Goal: Information Seeking & Learning: Understand process/instructions

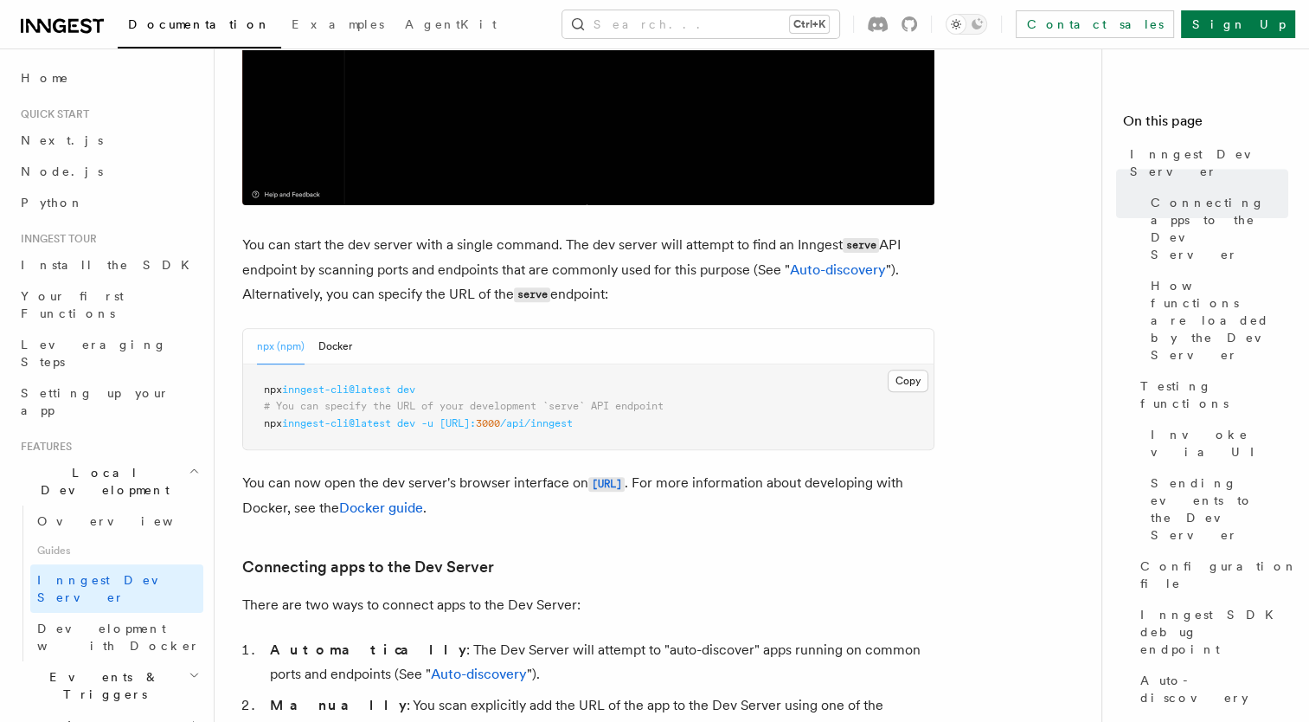
scroll to position [524, 0]
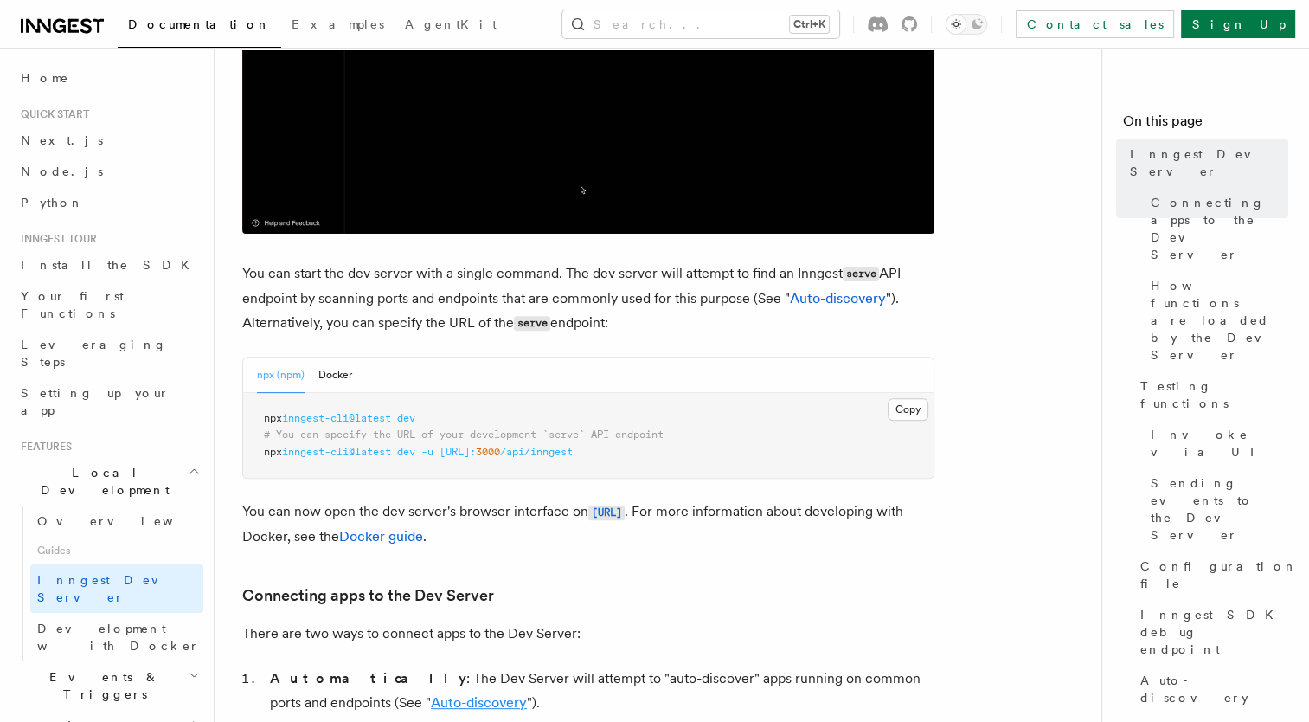
click at [431, 694] on link "Auto-discovery" at bounding box center [479, 702] width 96 height 16
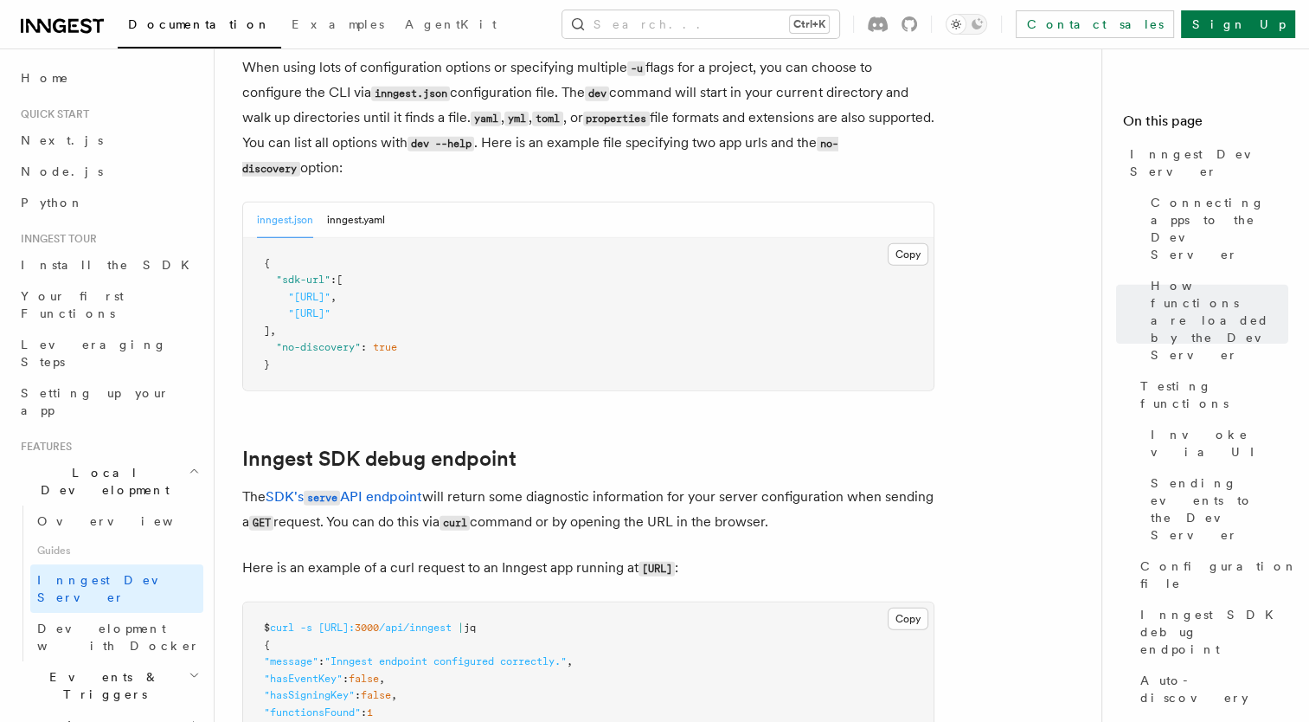
scroll to position [4853, 0]
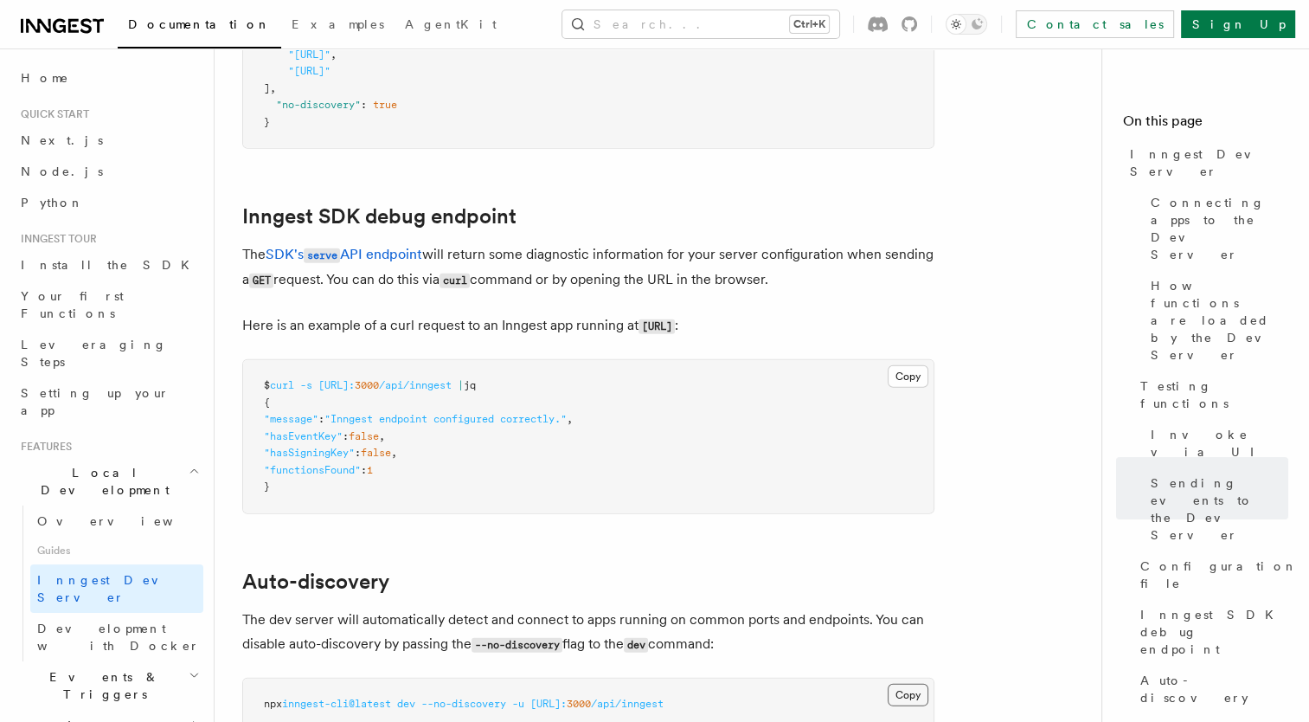
click at [921, 684] on button "Copy Copied" at bounding box center [908, 695] width 41 height 22
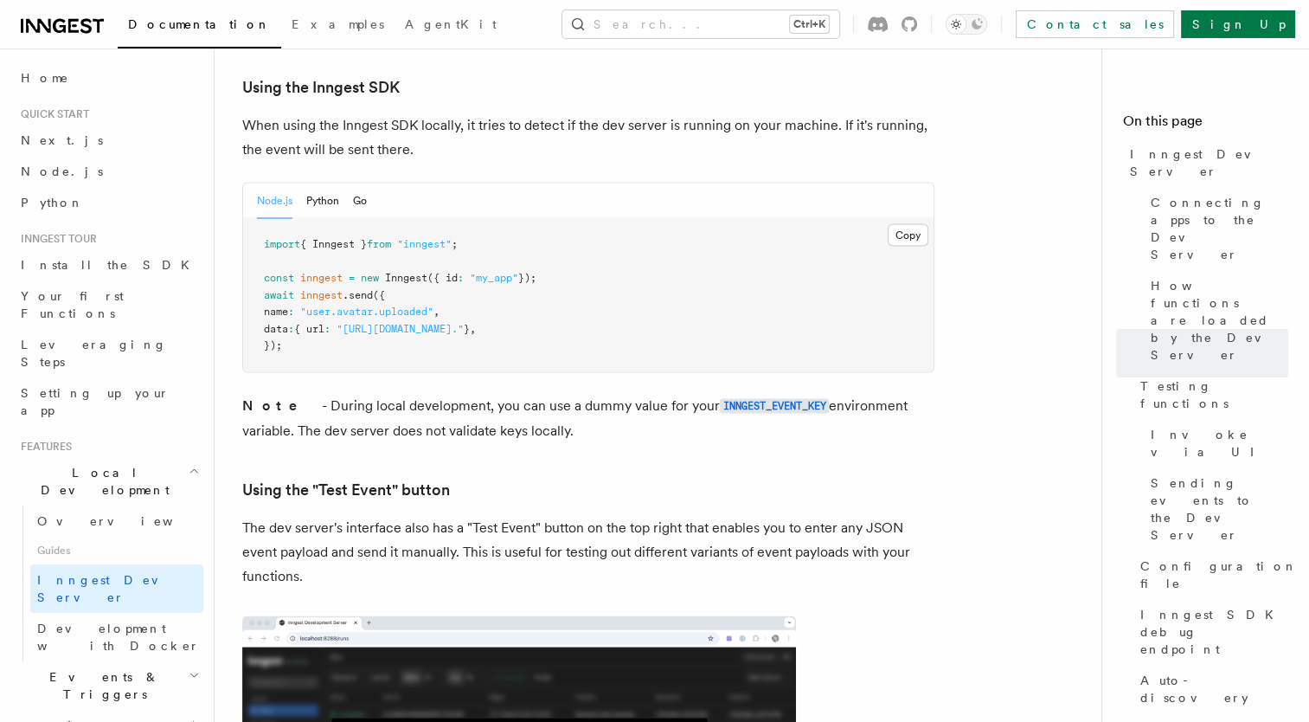
scroll to position [3680, 0]
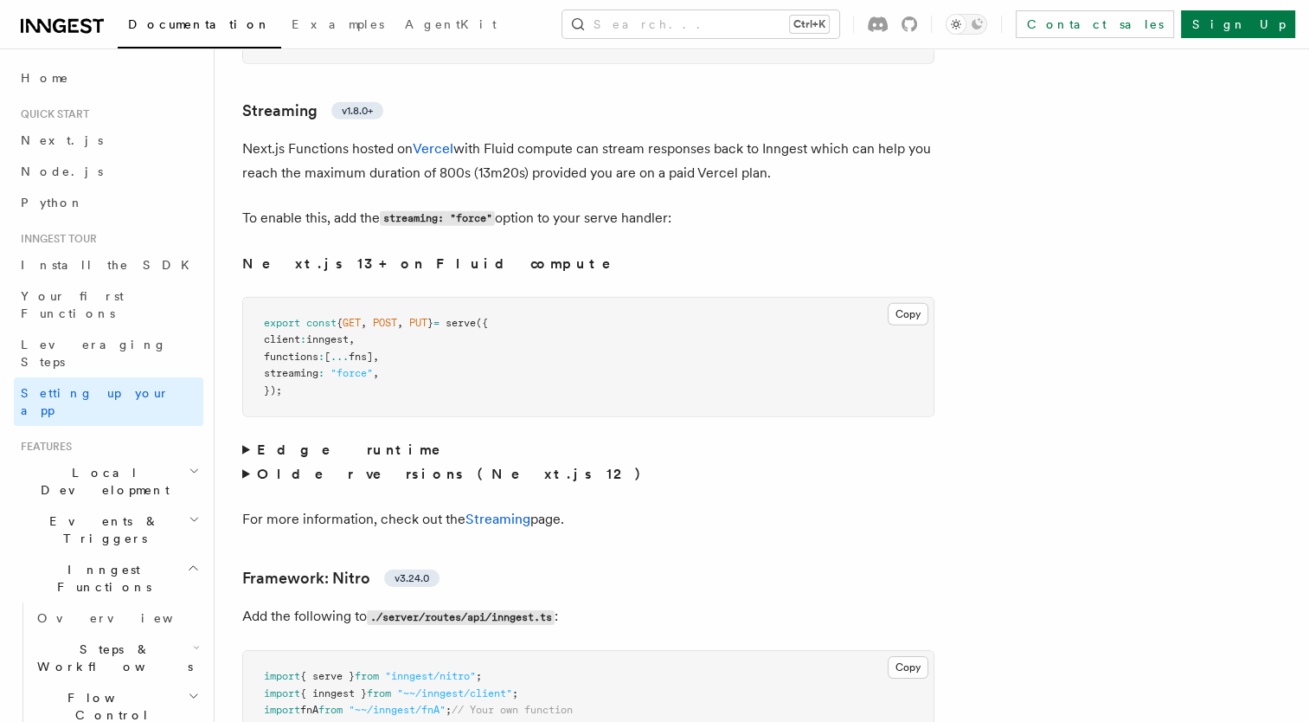
scroll to position [11703, 0]
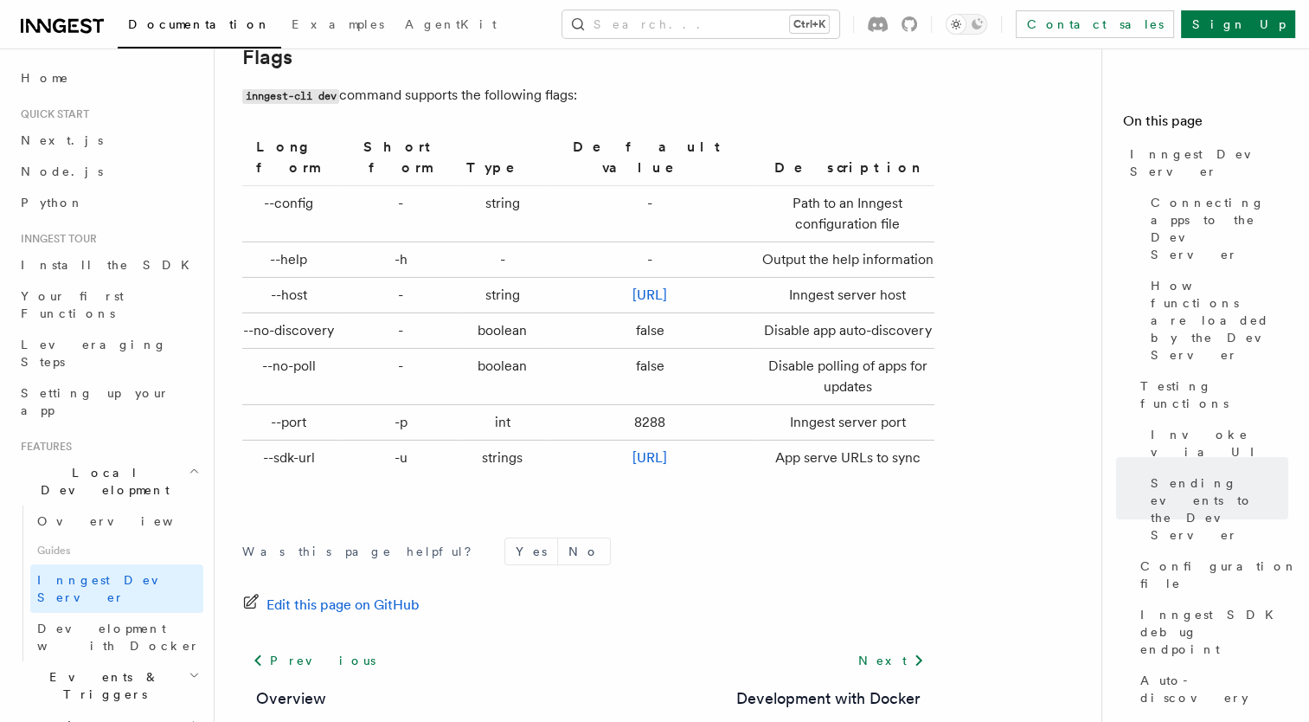
scroll to position [5784, 0]
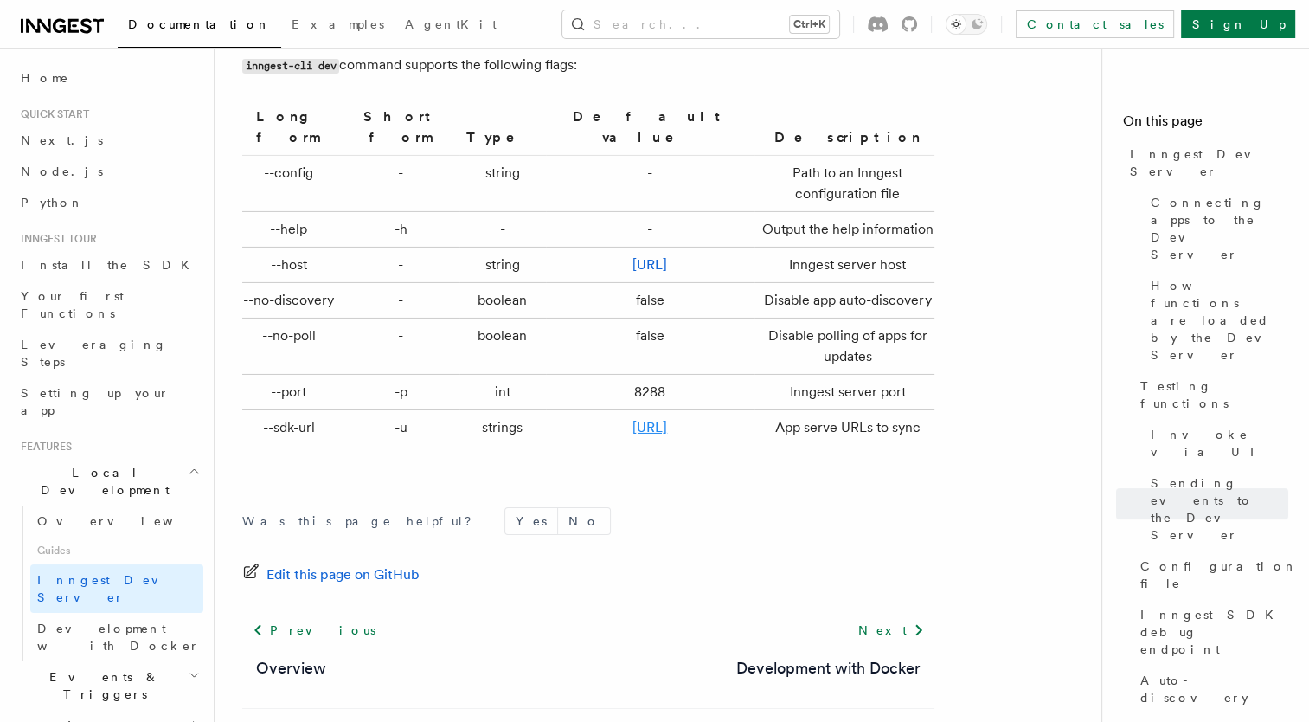
click at [633, 419] on link "[URL]" at bounding box center [650, 427] width 35 height 16
click at [633, 256] on link "[URL]" at bounding box center [650, 264] width 35 height 16
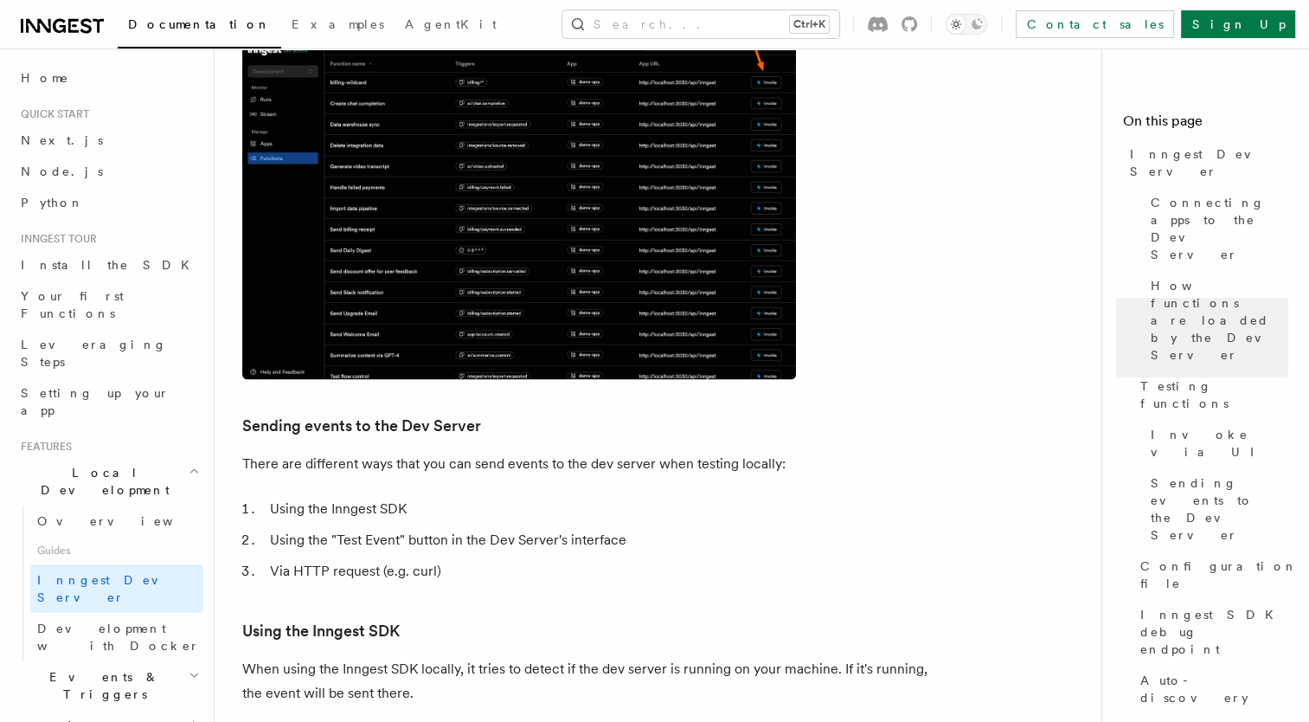
scroll to position [2639, 0]
